Goal: Task Accomplishment & Management: Use online tool/utility

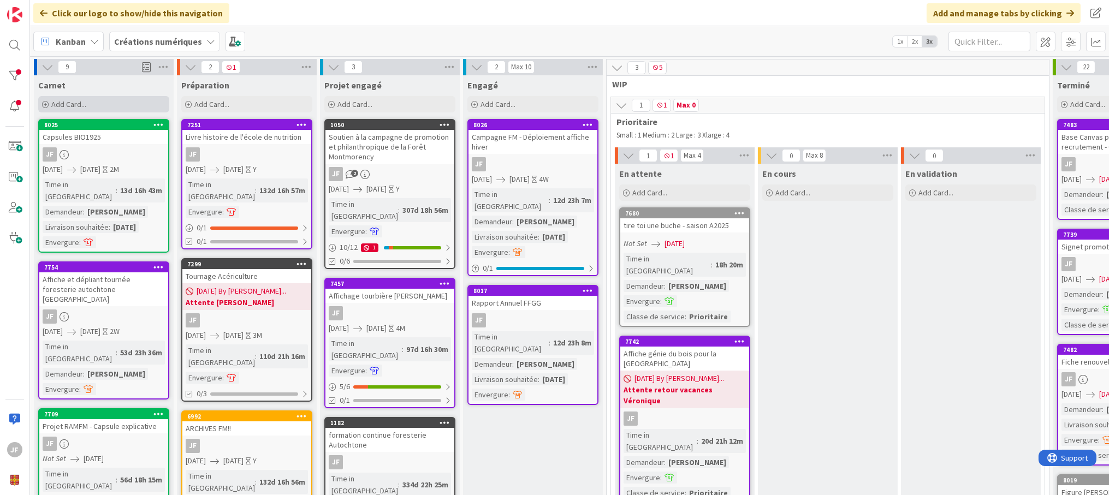
click at [81, 104] on span "Add Card..." at bounding box center [68, 104] width 35 height 10
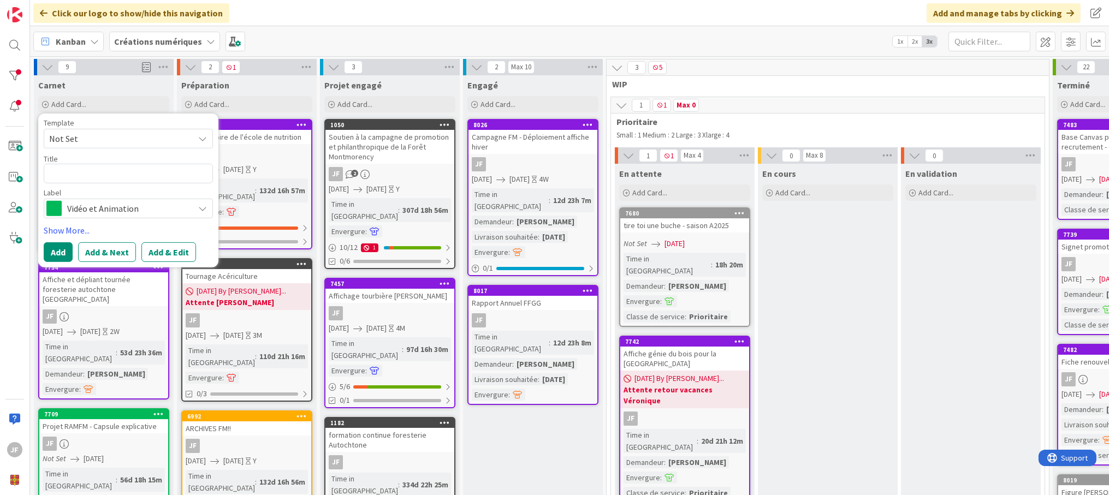
type textarea "x"
type textarea "ise en page du guide de résolution de problèmes complexes en agronomie"
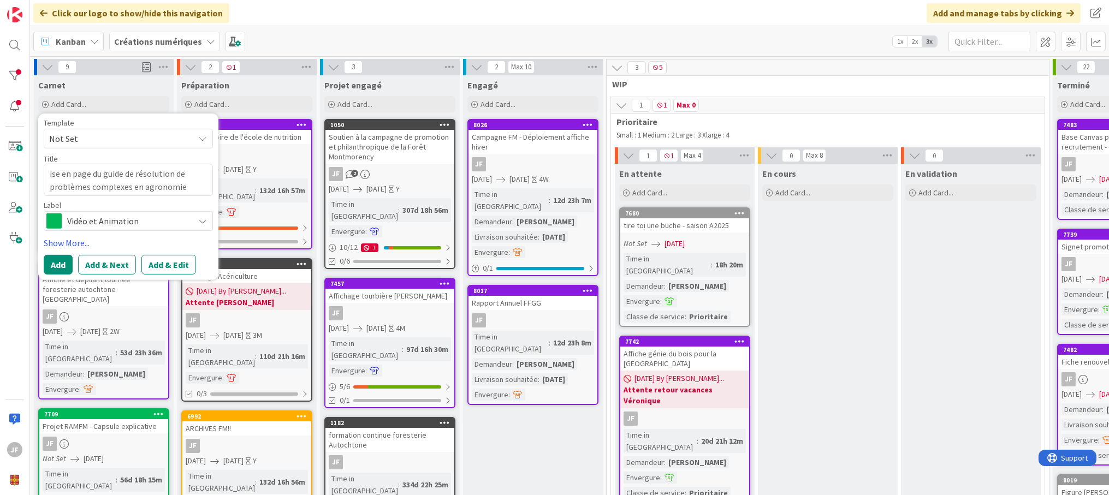
click at [50, 173] on textarea "ise en page du guide de résolution de problèmes complexes en agronomie" at bounding box center [128, 180] width 169 height 32
type textarea "x"
type textarea "Mise en page du guide de résolution de problèmes complexes en agronomie"
click at [205, 224] on icon at bounding box center [202, 221] width 9 height 9
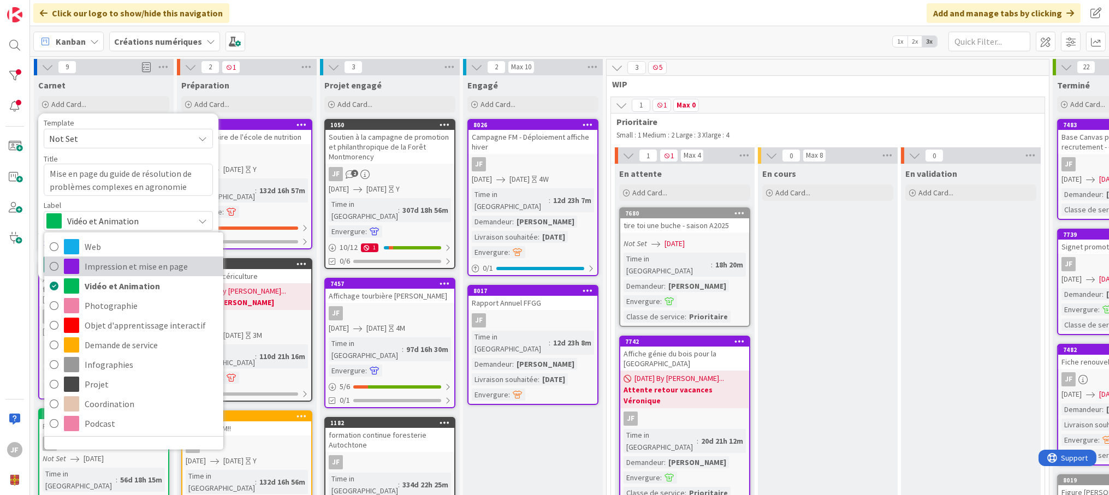
click at [157, 264] on span "Impression et mise en page" at bounding box center [151, 266] width 133 height 16
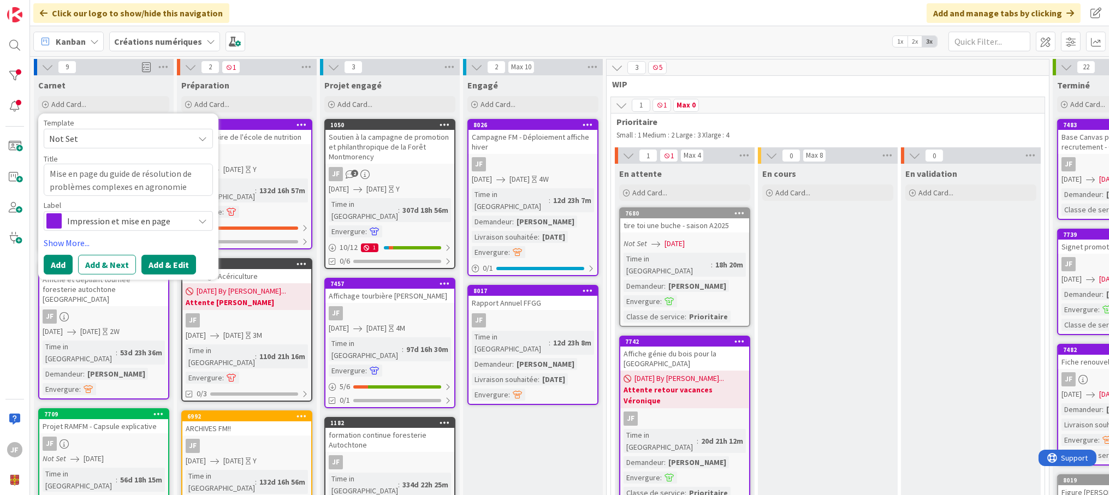
click at [171, 259] on button "Add & Edit" at bounding box center [168, 265] width 55 height 20
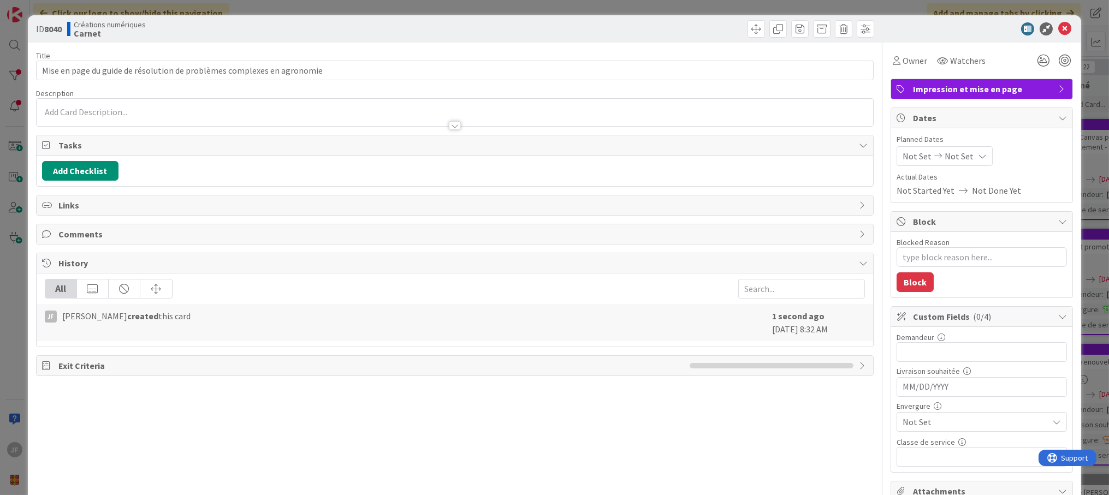
type textarea "x"
click at [906, 347] on input "text" at bounding box center [982, 352] width 170 height 20
type input "Marie-"
type textarea "x"
type input "Marie-Ève Brassard"
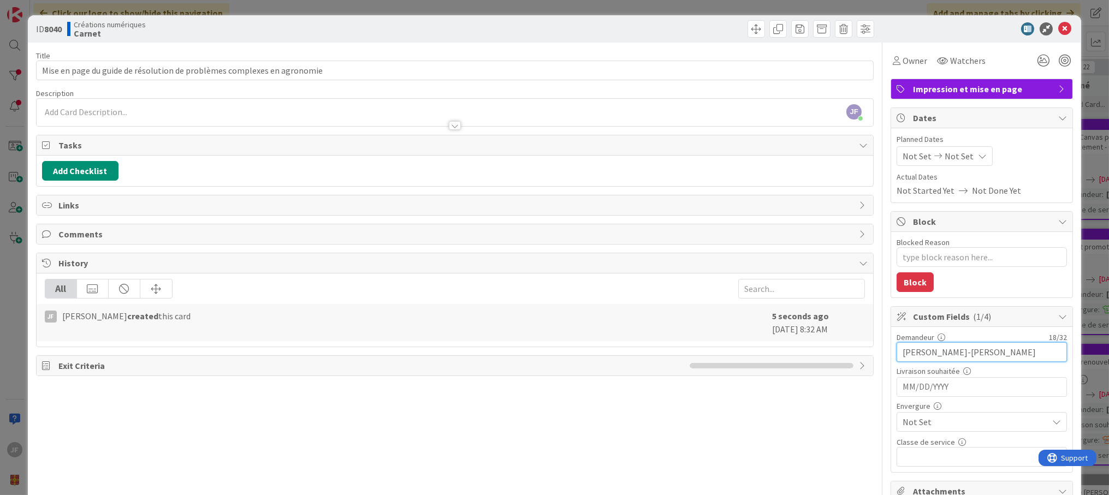
type textarea "x"
type input "Marie-Ève Brassard"
type textarea "x"
type input "Marie-Ève Brassard /"
type textarea "x"
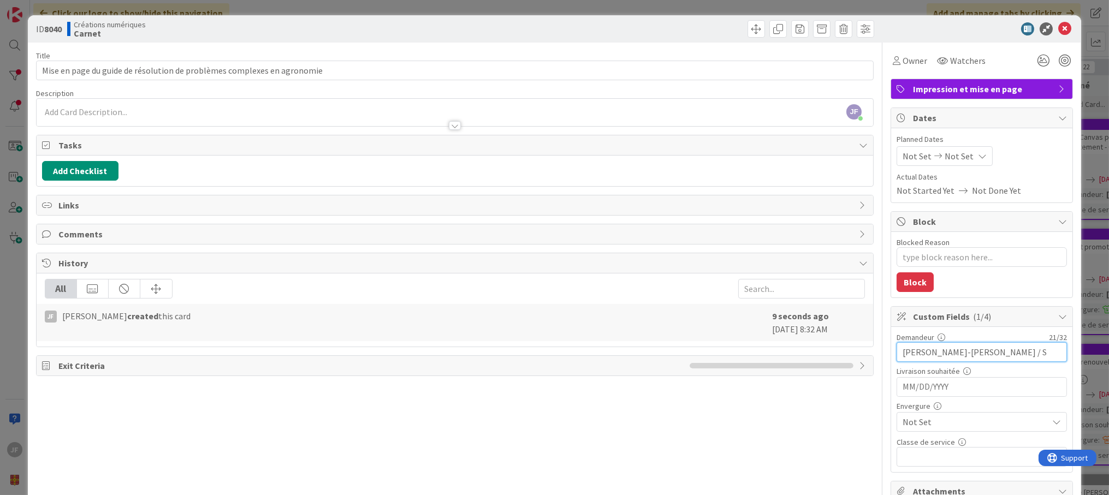
type input "Marie-Ève Brassard / Sa"
type textarea "x"
type input "Marie-Ève Brassard / Sarah"
type textarea "x"
type input "Marie-Ève Brassard / Sarah0"
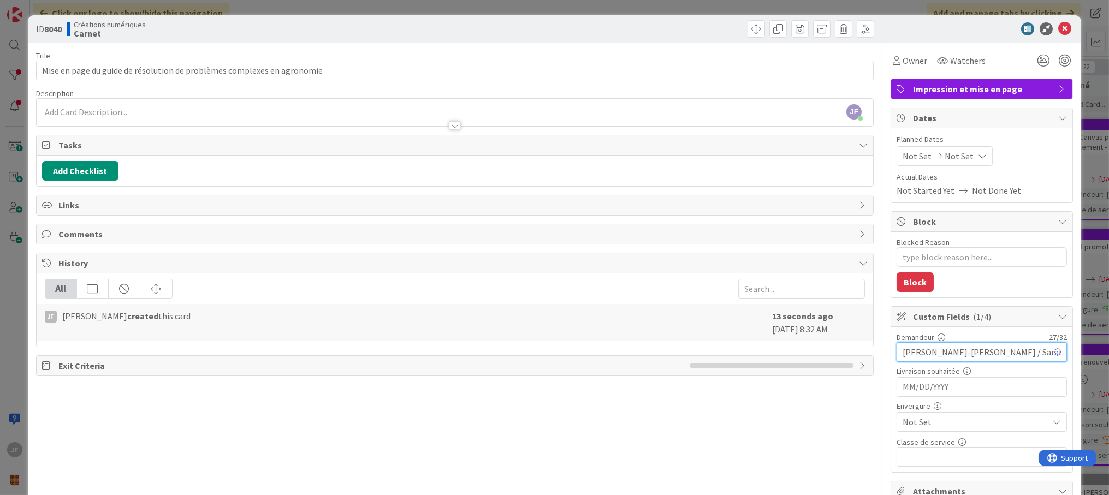
type textarea "x"
type input "Marie-Ève Brassard / Sarah-Carol"
type textarea "x"
type input "Marie-Ève Brassard / Sarah-Carol"
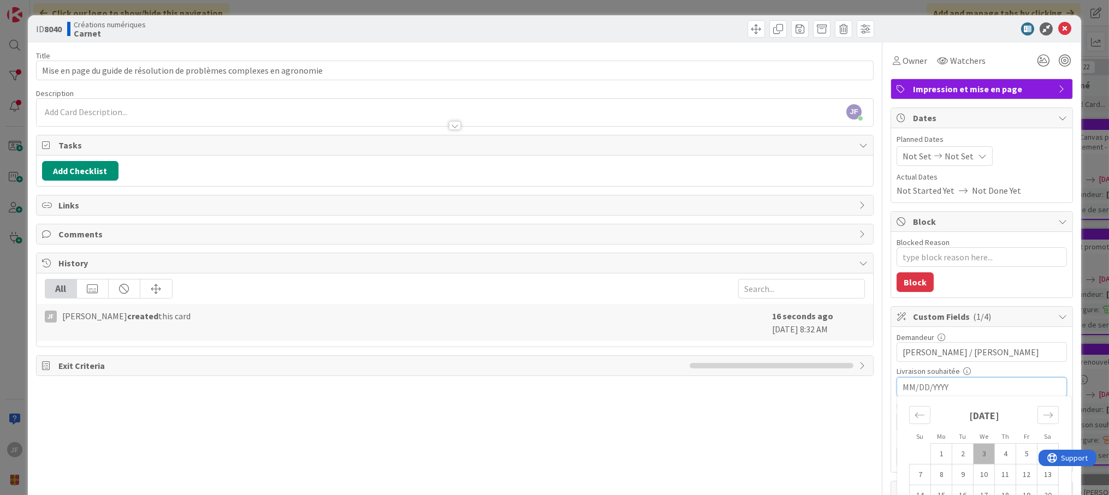
click at [992, 390] on input "MM/DD/YYYY" at bounding box center [982, 387] width 158 height 19
click at [1038, 412] on div "Move forward to switch to the next month." at bounding box center [1048, 415] width 21 height 18
click at [915, 410] on icon "Move backward to switch to the previous month." at bounding box center [920, 415] width 10 height 10
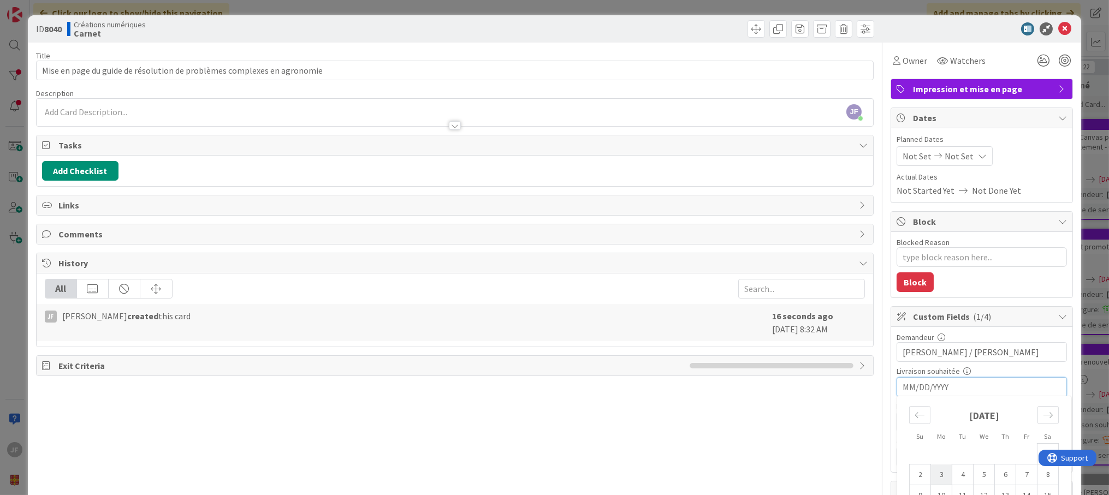
click at [936, 476] on td "3" at bounding box center [941, 475] width 21 height 21
type textarea "x"
type input "11/03/2025"
click at [928, 421] on span "Not Set" at bounding box center [973, 421] width 140 height 15
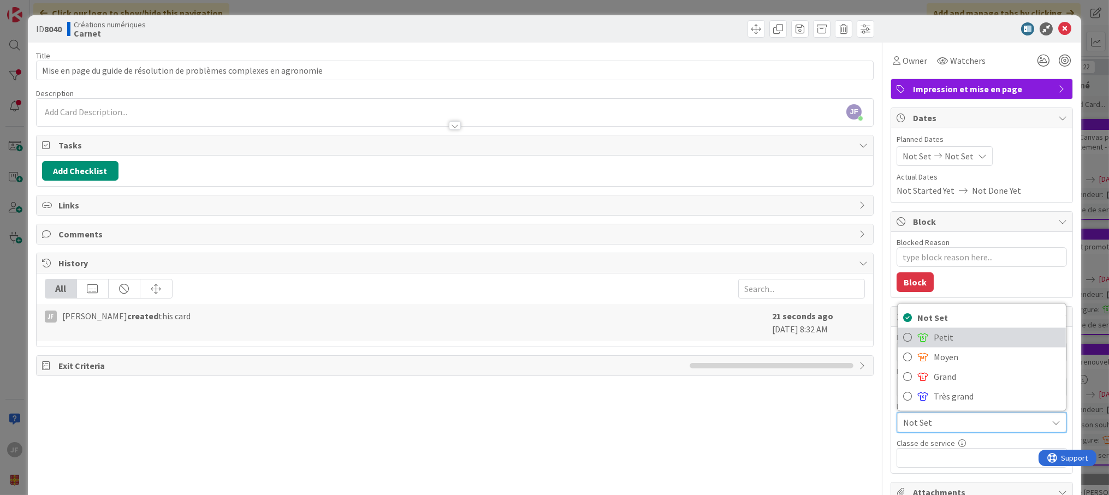
click at [934, 334] on span "Petit" at bounding box center [997, 337] width 127 height 16
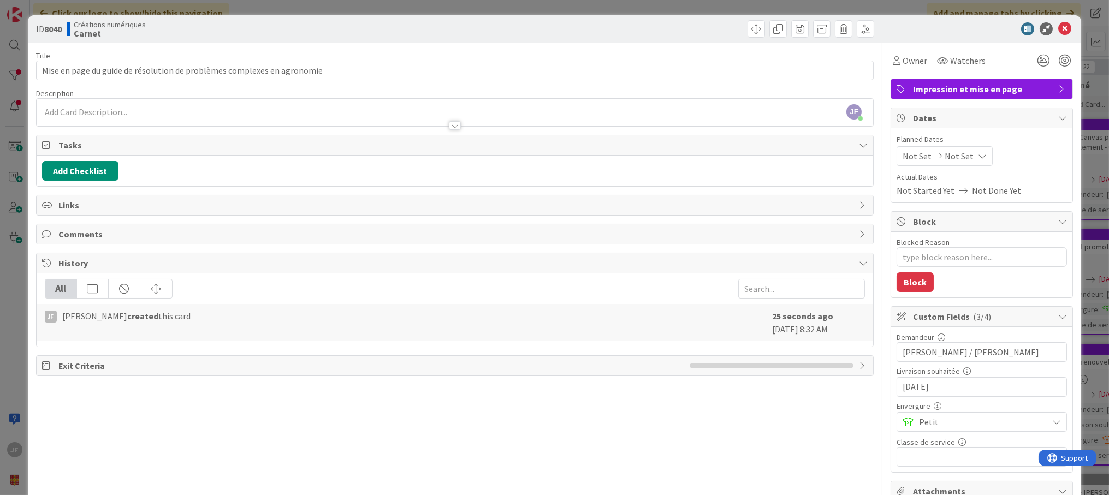
click at [922, 62] on div "Owner Watchers" at bounding box center [940, 61] width 98 height 20
click at [907, 63] on span "Owner" at bounding box center [915, 60] width 25 height 13
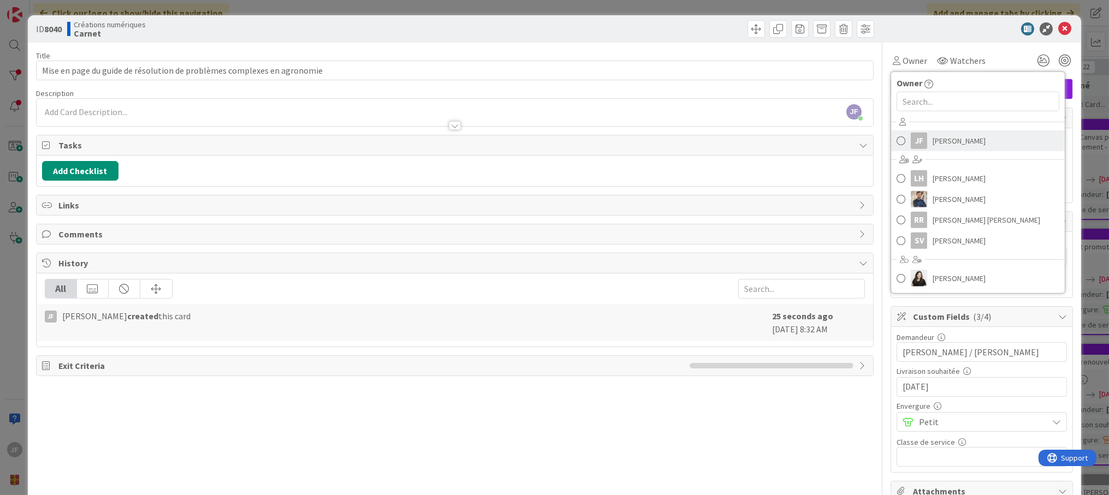
click at [916, 143] on div "JF" at bounding box center [919, 141] width 16 height 16
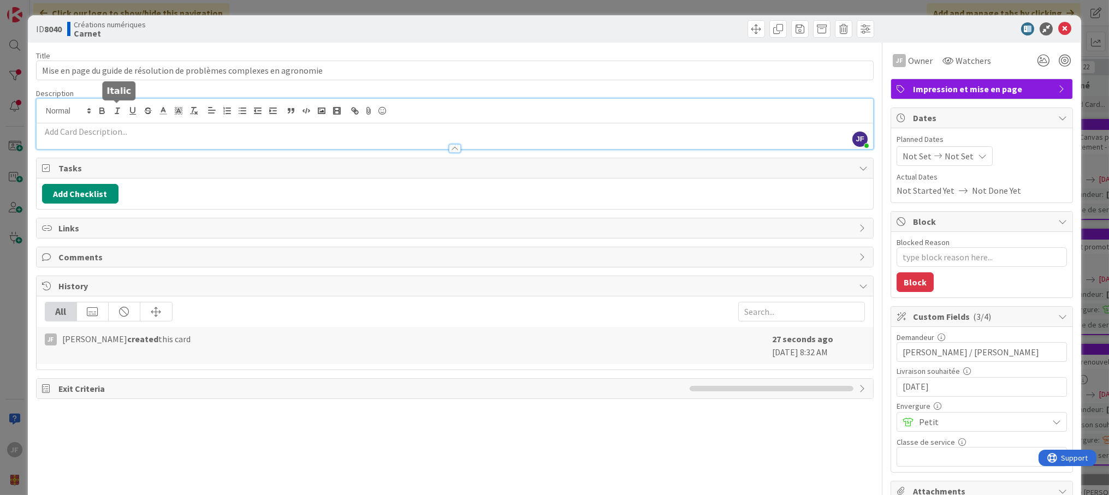
click at [110, 105] on div "JF Julie Ferland just joined" at bounding box center [455, 124] width 837 height 50
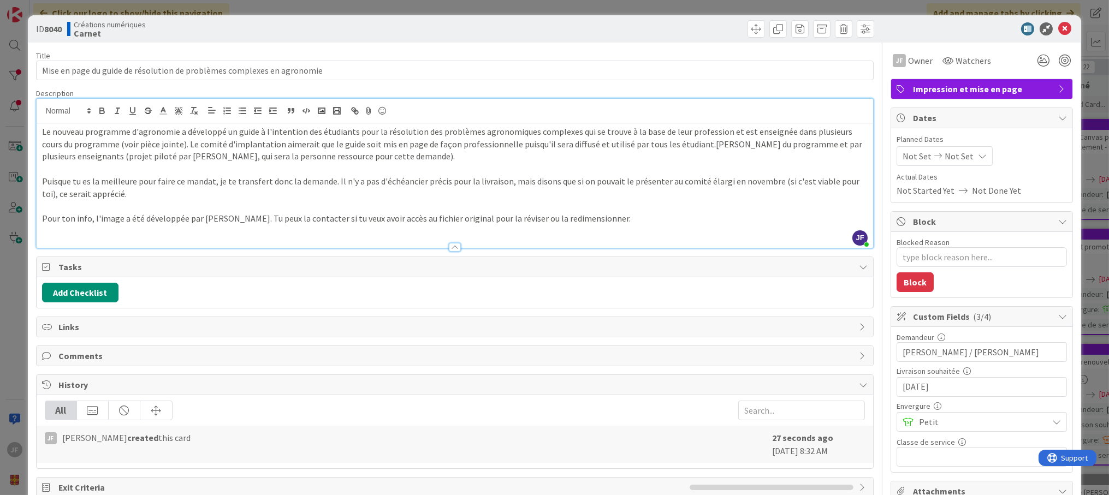
type textarea "x"
click at [1059, 29] on icon at bounding box center [1064, 28] width 13 height 13
